Goal: Information Seeking & Learning: Compare options

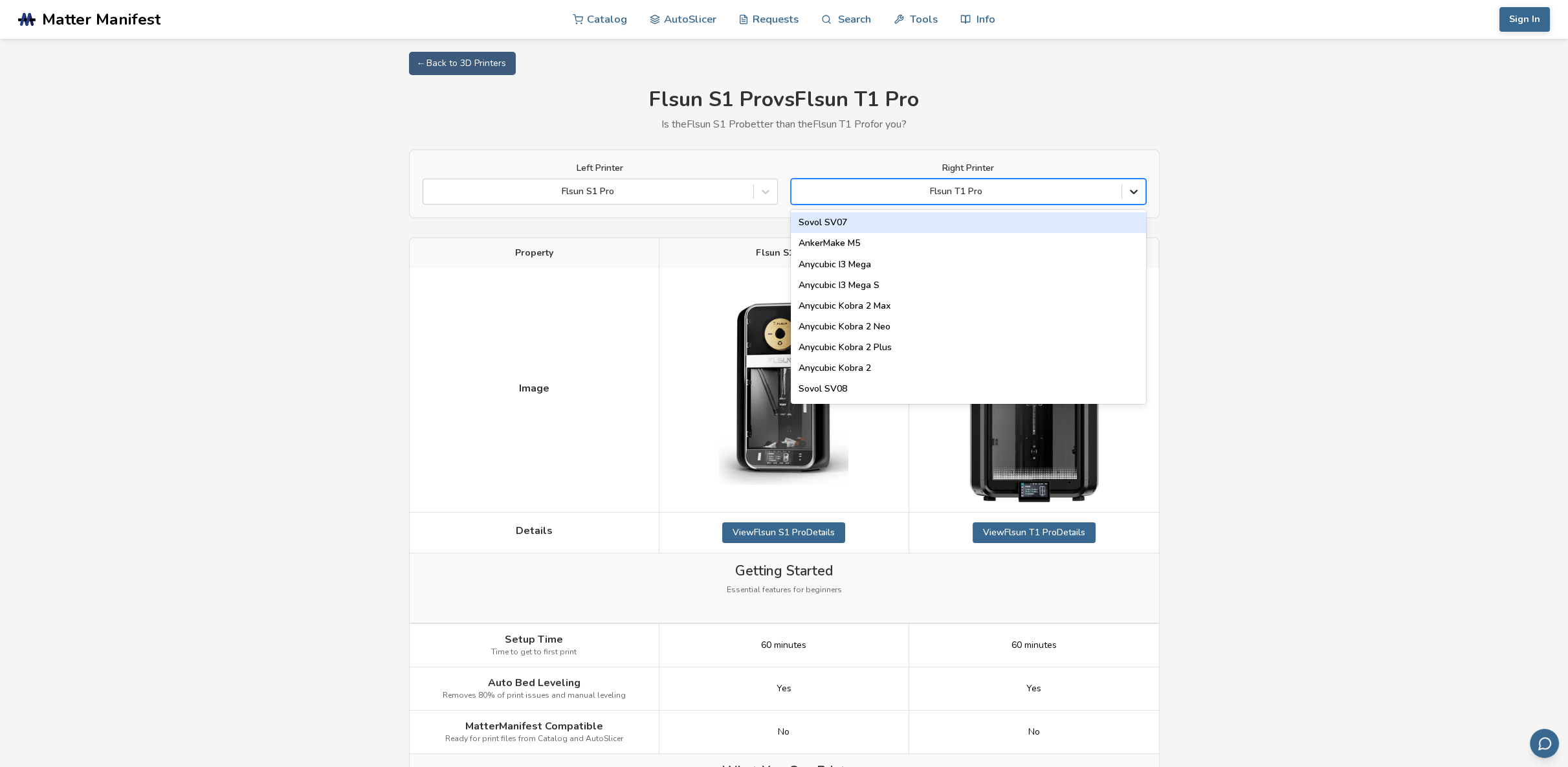
click at [1137, 195] on icon at bounding box center [1133, 191] width 13 height 13
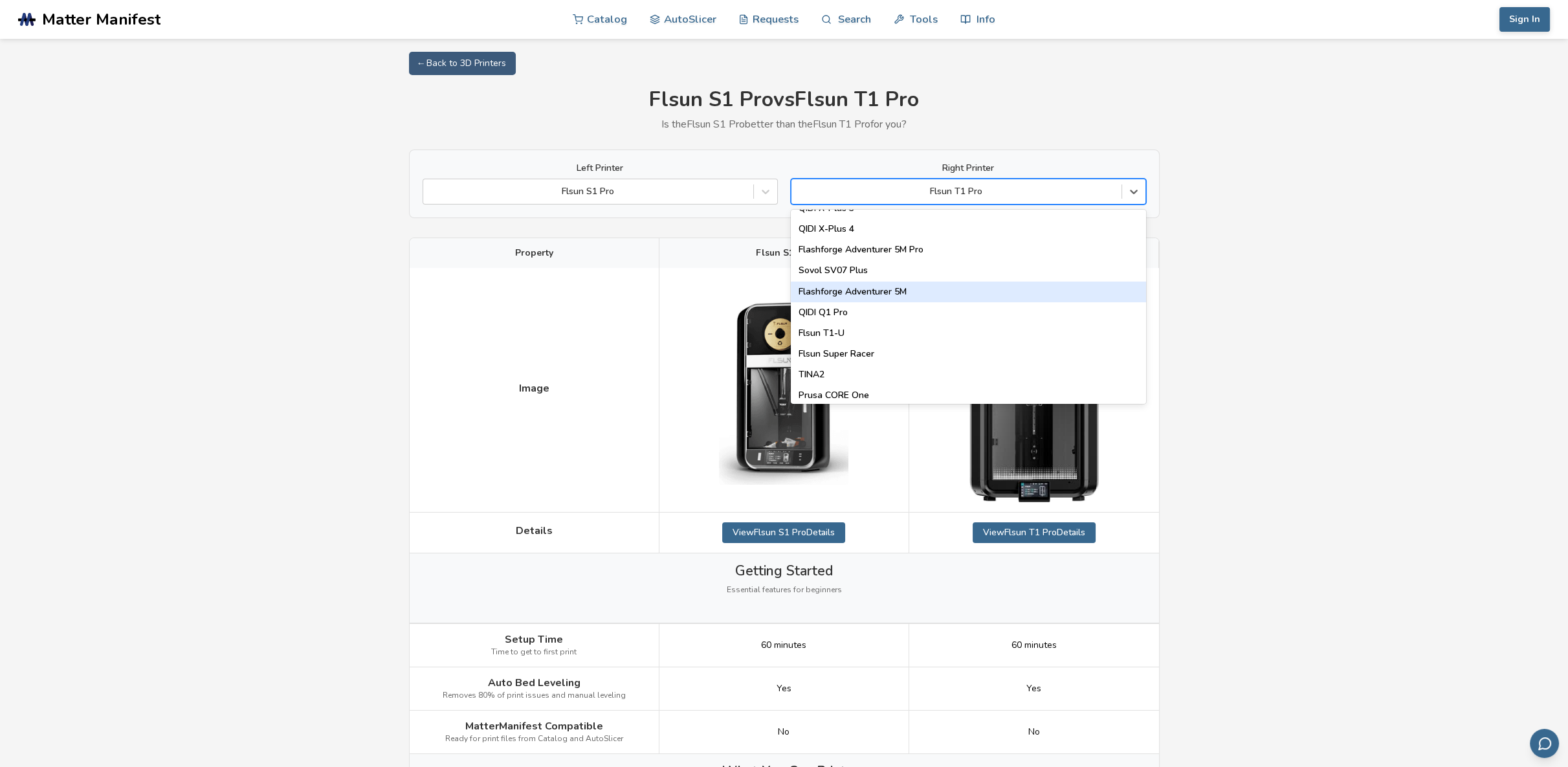
scroll to position [1629, 0]
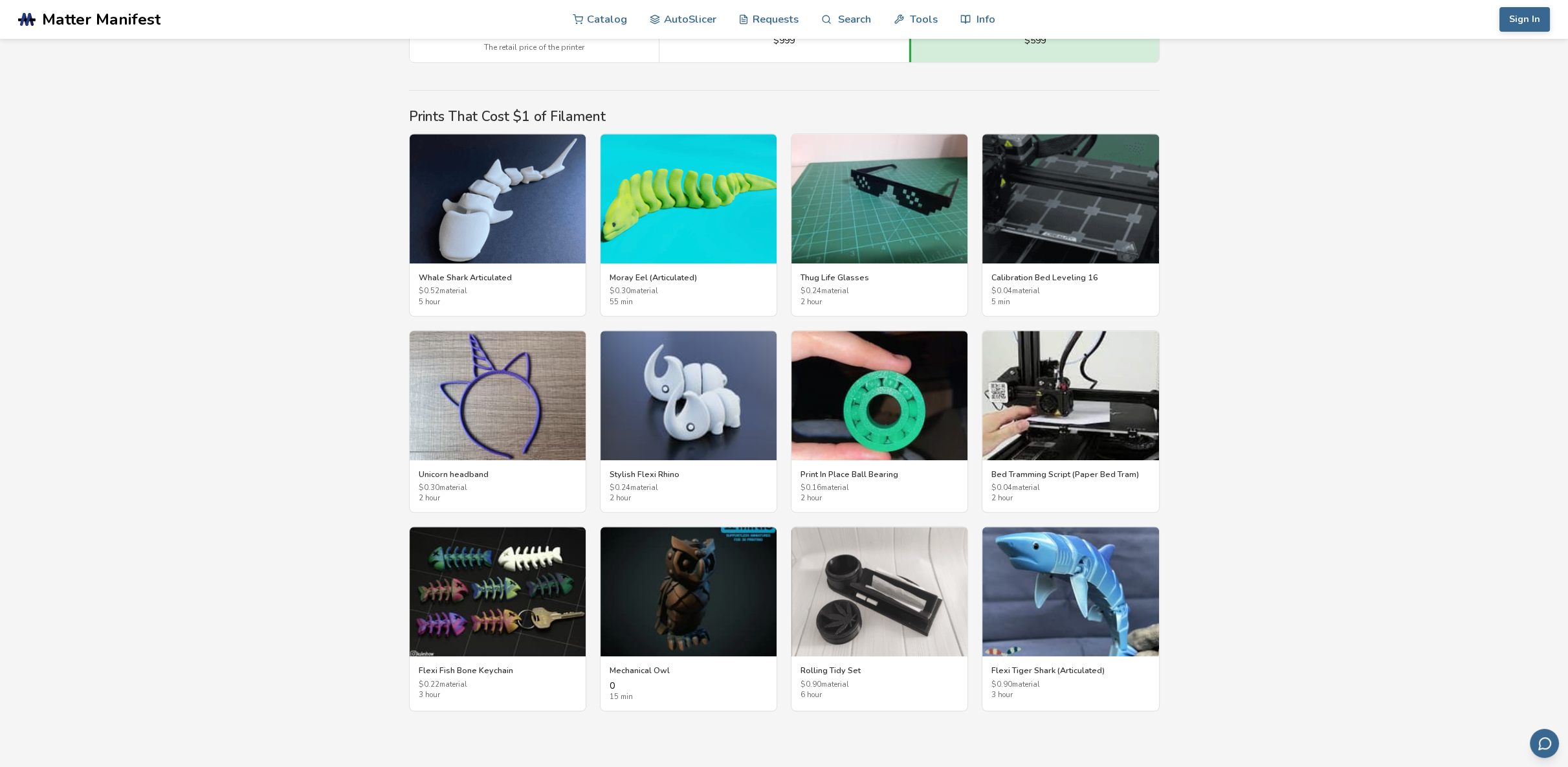
scroll to position [2109, 0]
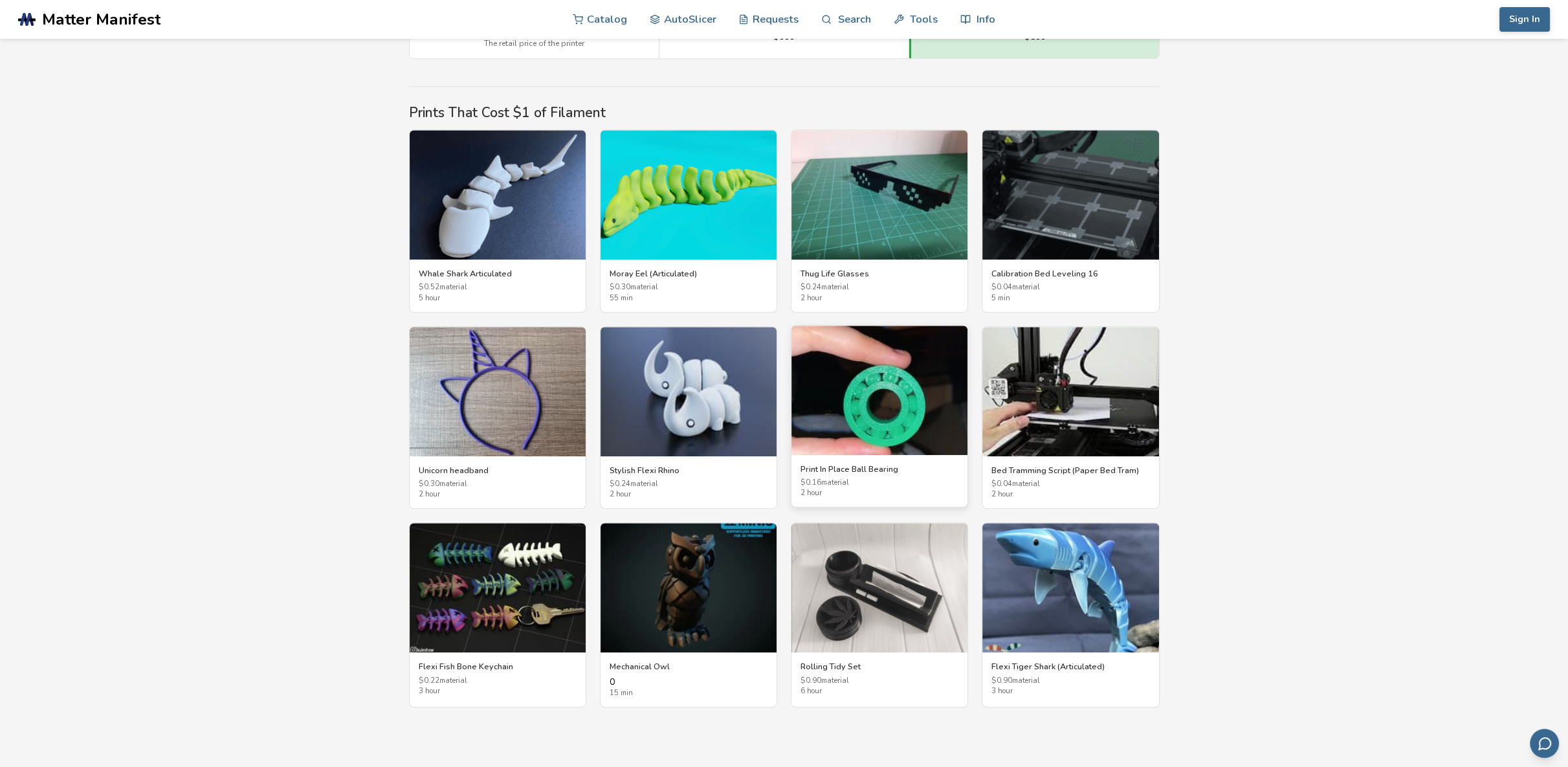
click at [884, 398] on img at bounding box center [879, 390] width 176 height 130
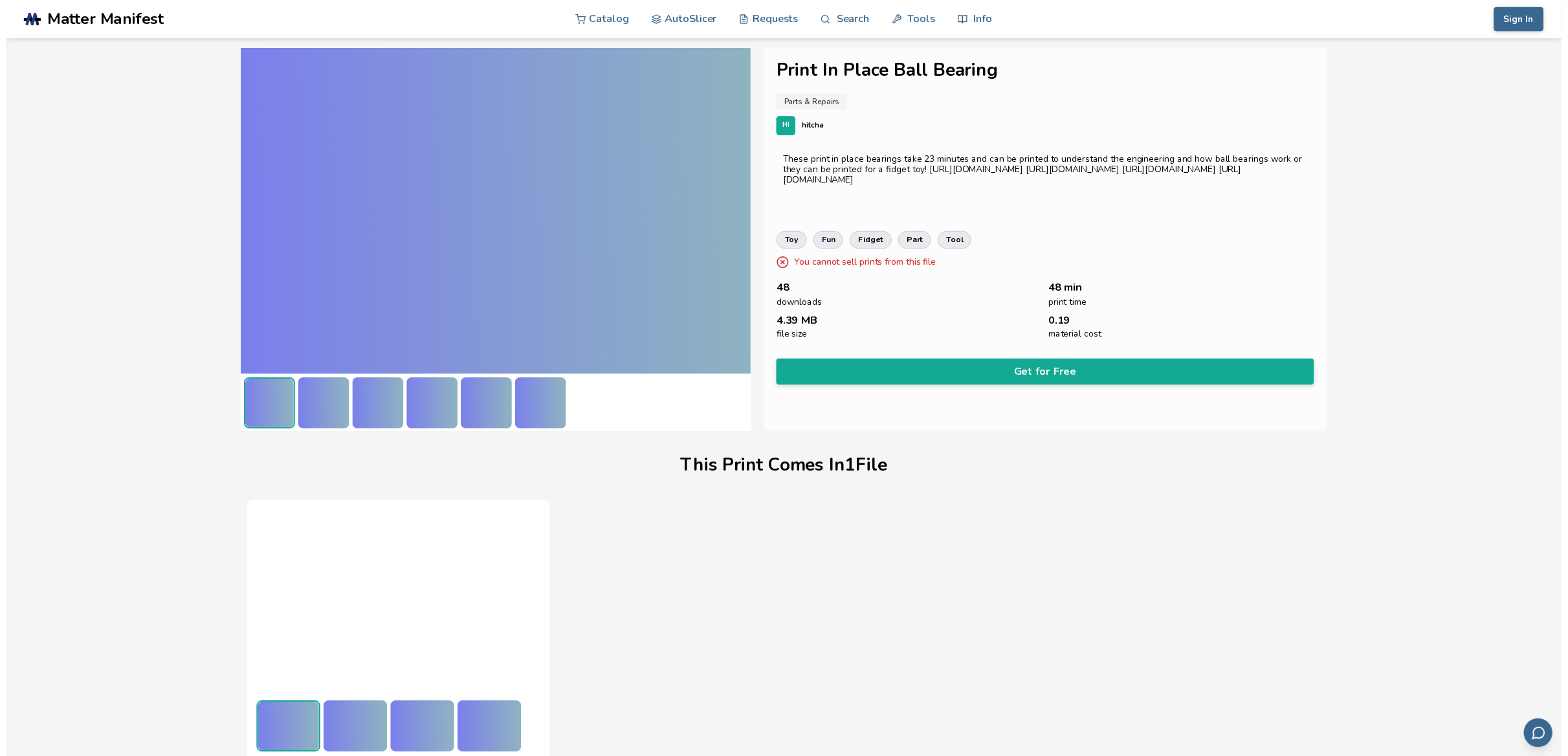
scroll to position [7, 0]
